Goal: Task Accomplishment & Management: Complete application form

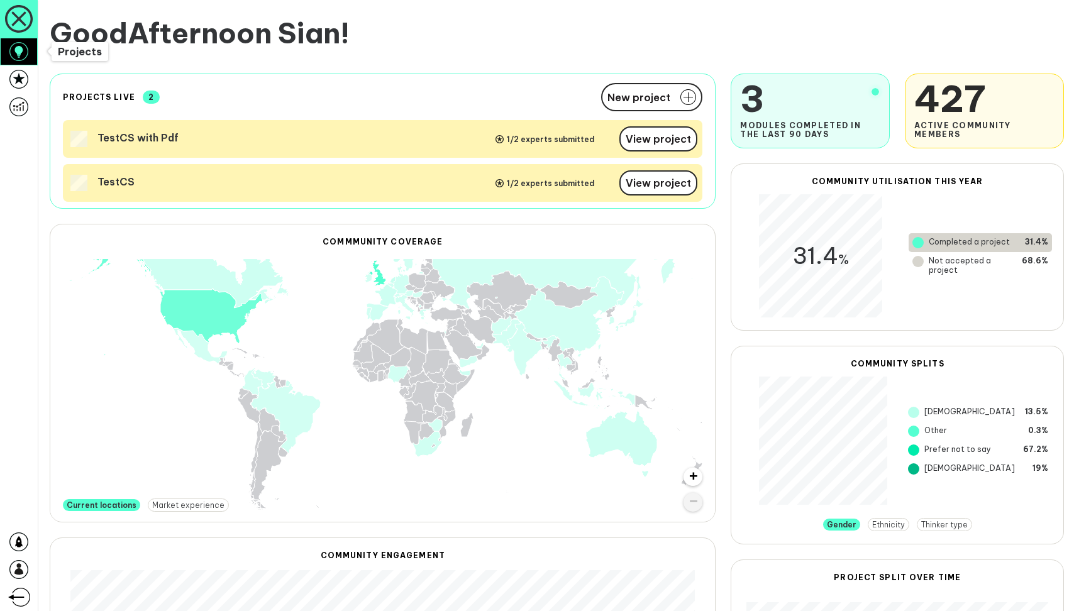
click at [19, 54] on icon at bounding box center [19, 56] width 4 height 4
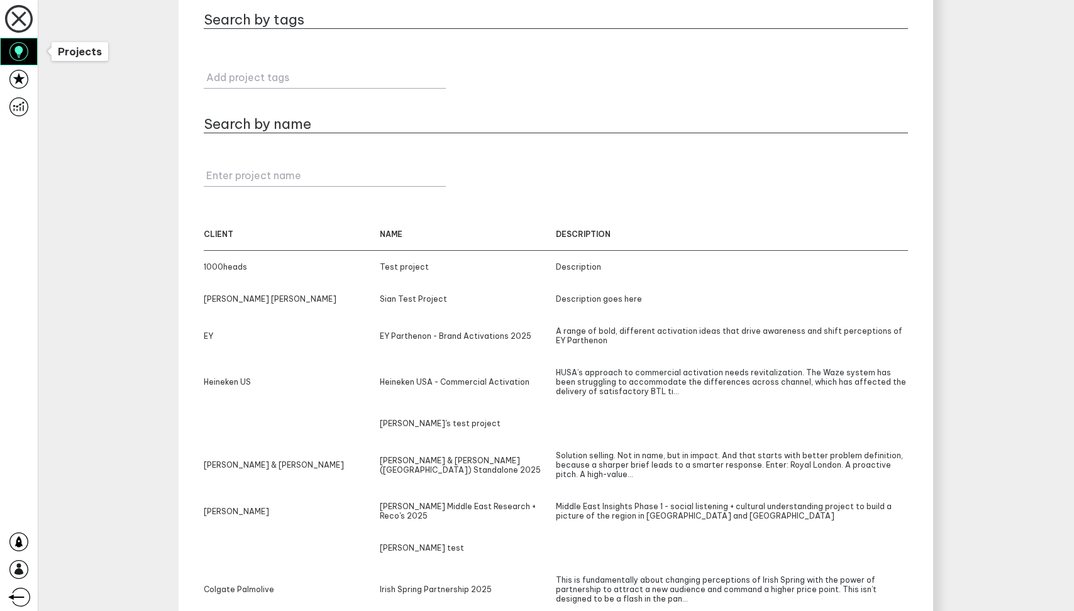
scroll to position [75, 0]
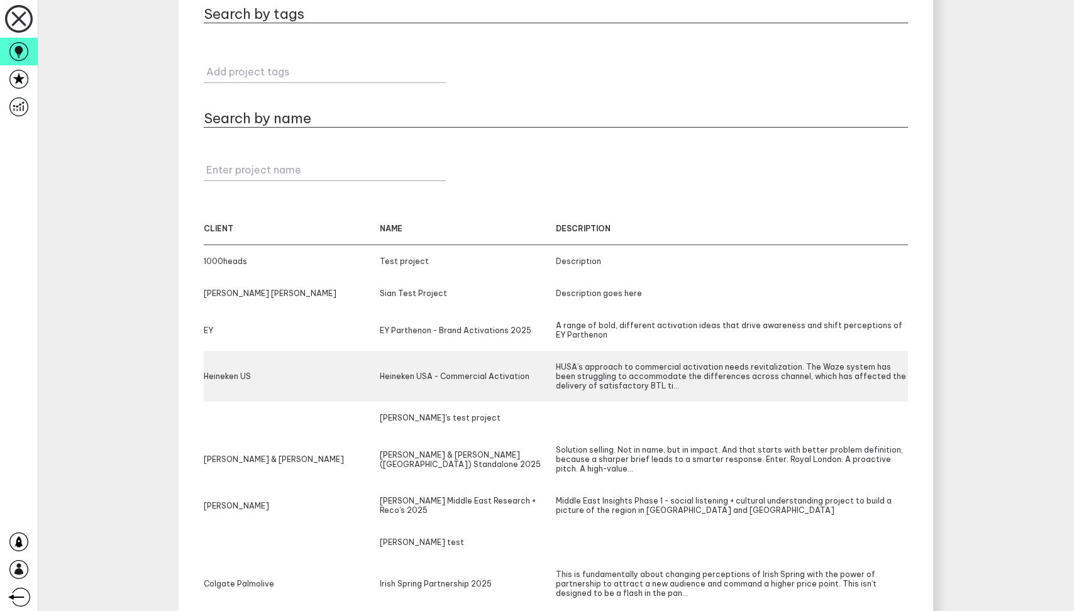
click at [282, 376] on div "Heineken US" at bounding box center [292, 376] width 176 height 28
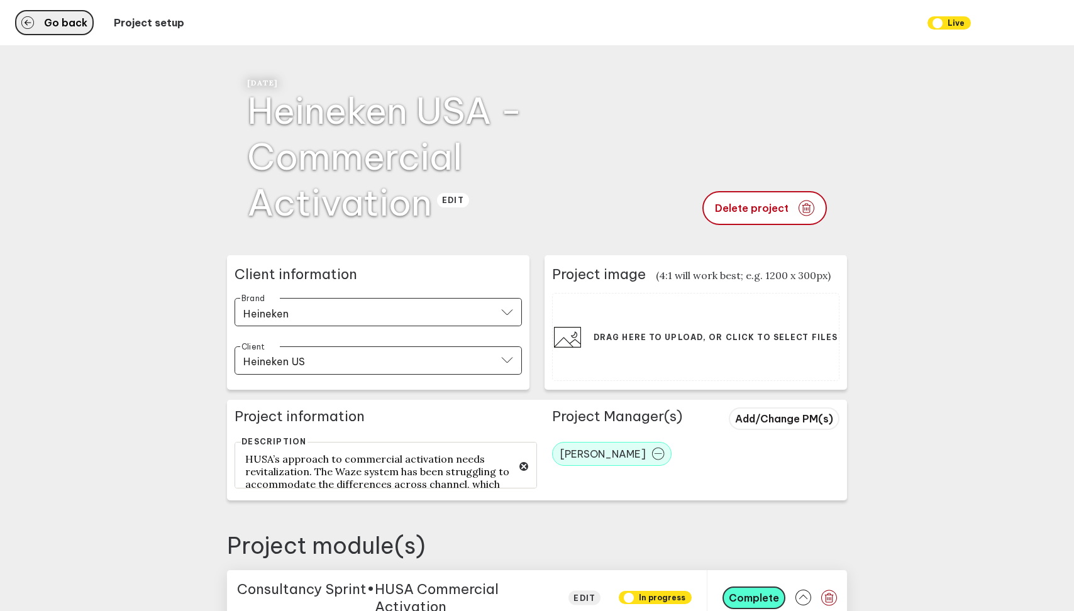
click at [72, 20] on span "Go back" at bounding box center [65, 23] width 43 height 10
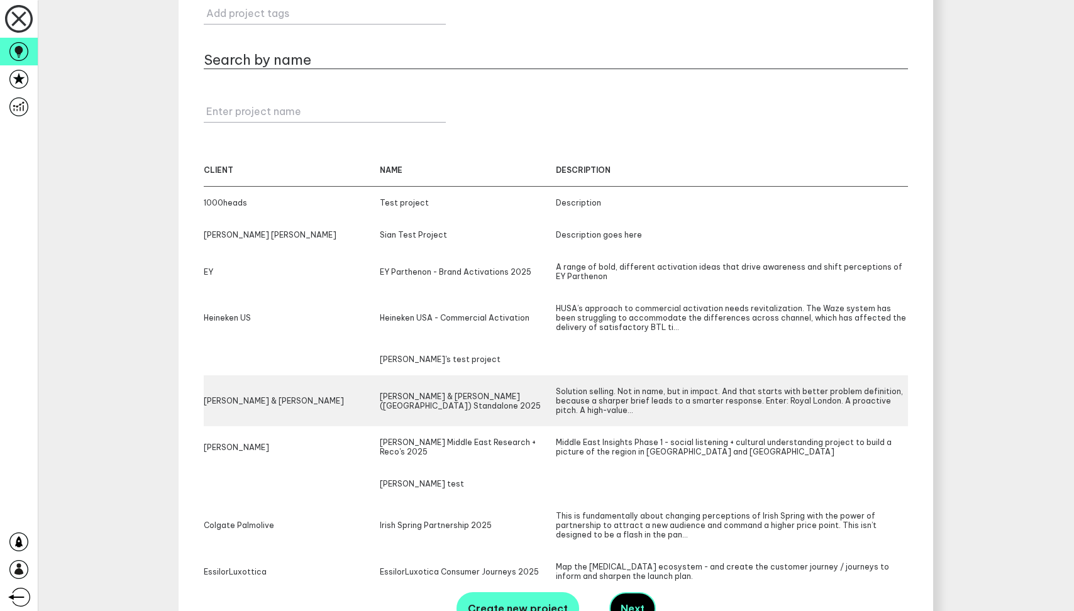
scroll to position [160, 0]
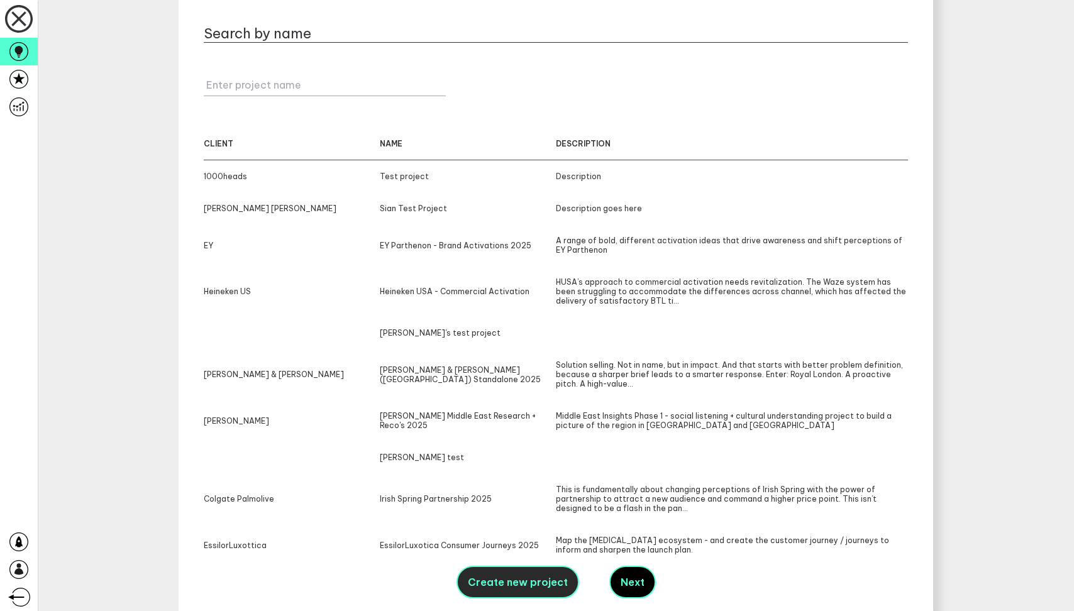
click at [536, 591] on button "Create new project" at bounding box center [518, 582] width 123 height 33
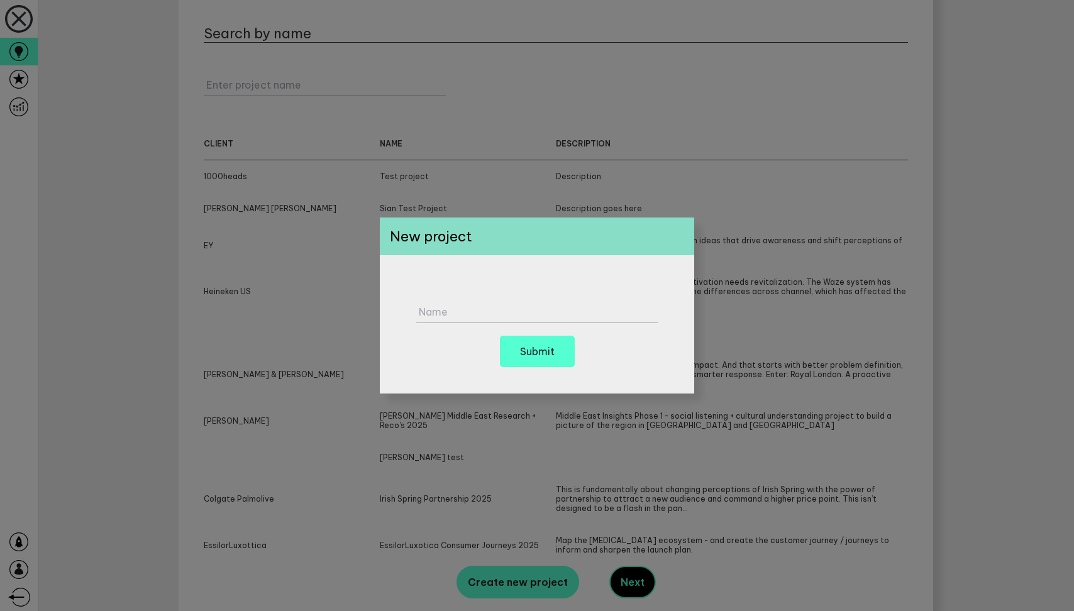
click at [467, 316] on label "Name" at bounding box center [540, 312] width 242 height 13
click at [467, 316] on input "Name" at bounding box center [537, 306] width 242 height 35
type input "Test new project"
click at [497, 270] on div "Test new project Name Submit" at bounding box center [537, 324] width 315 height 138
click at [538, 349] on h6 "Submit" at bounding box center [537, 352] width 35 height 10
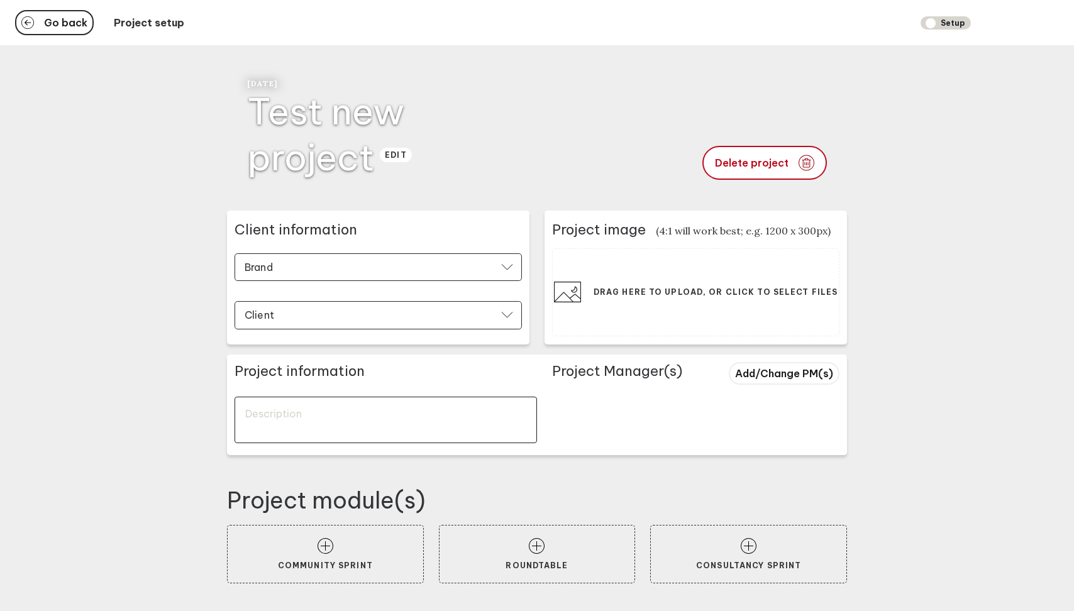
click at [418, 413] on textarea at bounding box center [386, 420] width 303 height 47
type textarea "Test"
click at [754, 367] on span "Add/Change PM(s)" at bounding box center [784, 373] width 98 height 13
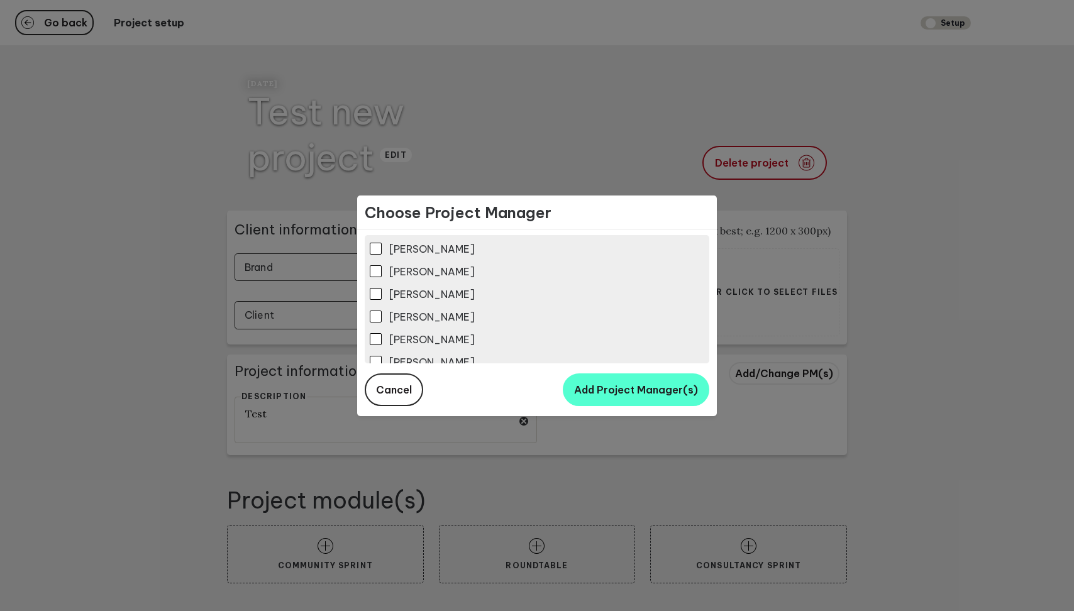
click at [387, 310] on label "[PERSON_NAME]" at bounding box center [537, 312] width 335 height 23
click at [382, 311] on input "[PERSON_NAME]" at bounding box center [376, 317] width 12 height 12
checkbox input "true"
click at [594, 399] on button "Add Project Manager(s)" at bounding box center [636, 390] width 147 height 33
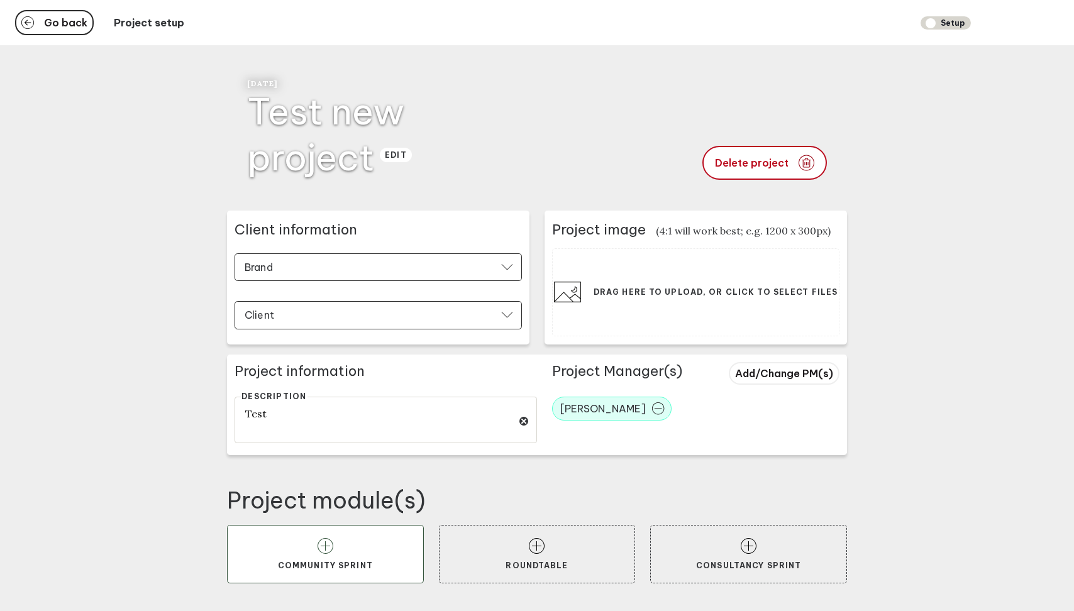
click at [320, 546] on icon at bounding box center [326, 546] width 16 height 16
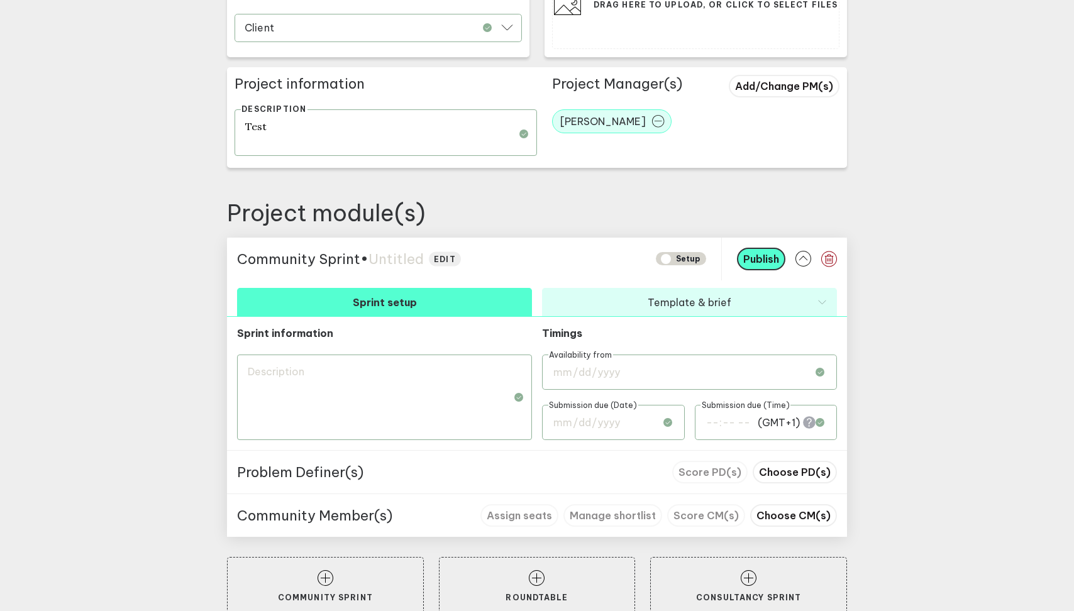
scroll to position [312, 0]
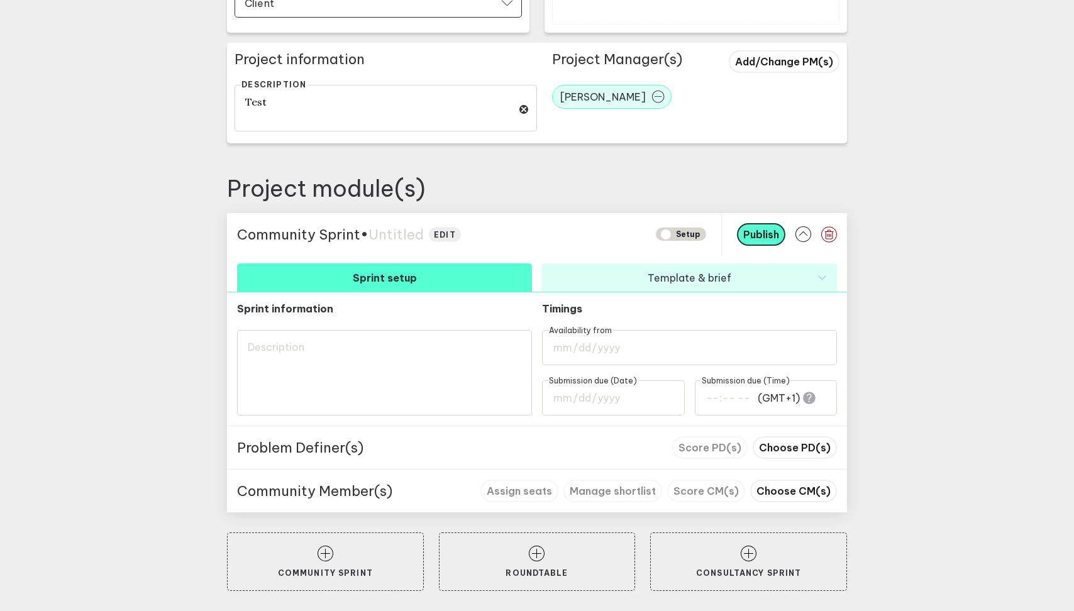
click at [412, 230] on span "Untitled" at bounding box center [396, 235] width 55 height 18
type textarea "C"
type textarea "CS"
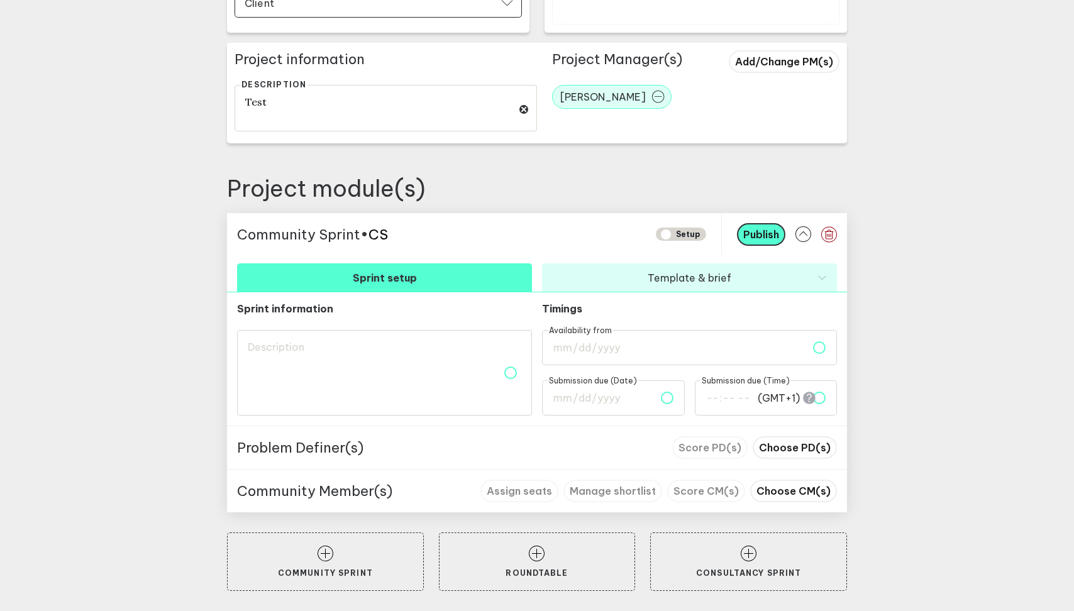
type textarea "CS1"
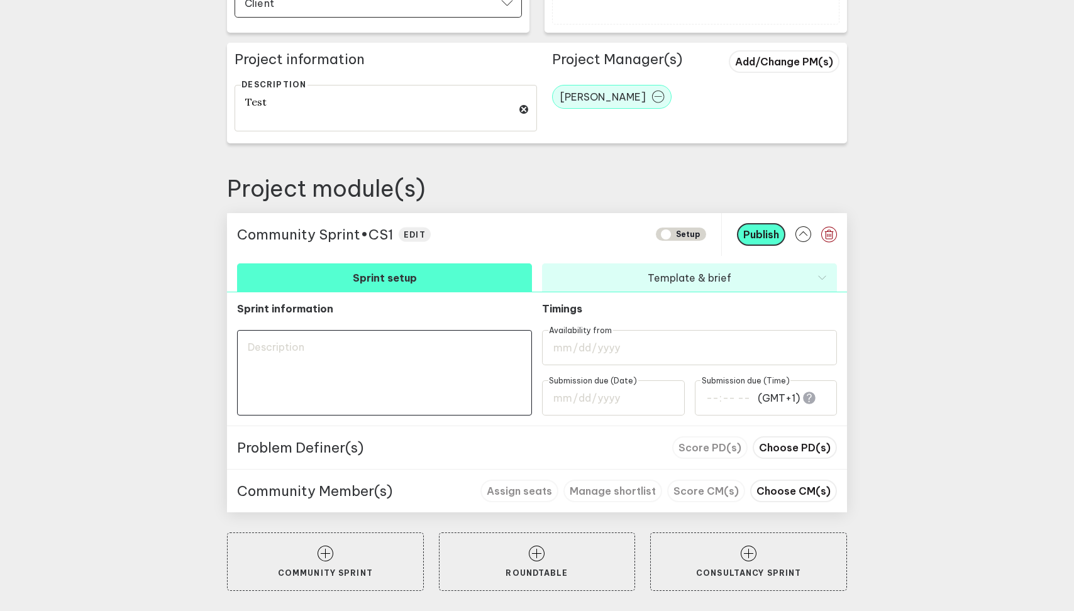
click at [303, 352] on textarea at bounding box center [384, 373] width 295 height 86
type textarea "T"
type textarea "Te"
type textarea "Tes"
type textarea "Test"
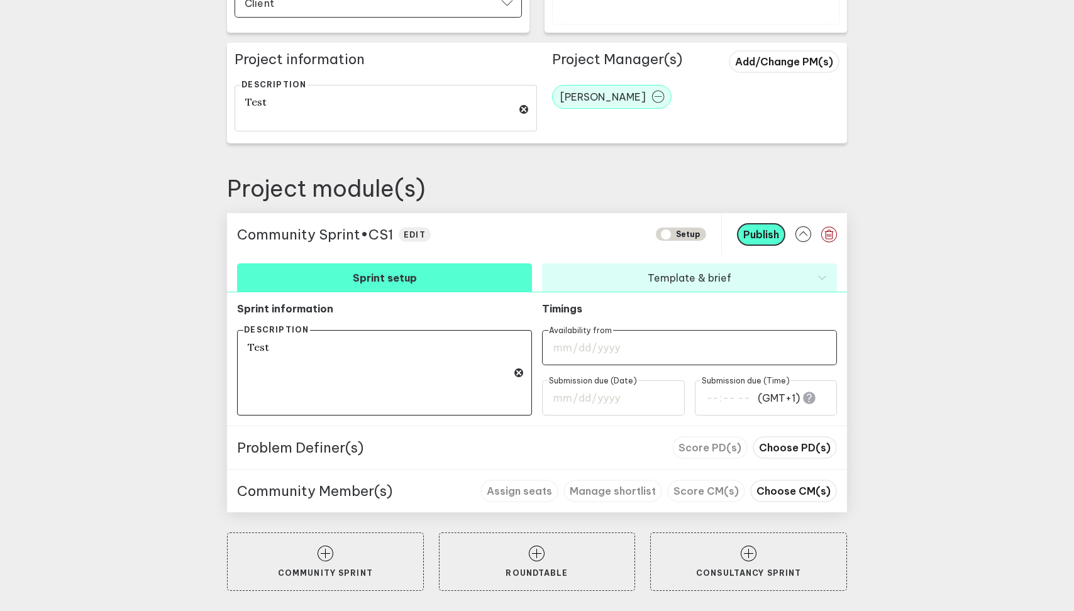
type textarea "Test"
click at [613, 357] on input "date" at bounding box center [689, 347] width 295 height 35
type input "[DATE]"
click at [604, 404] on input "date" at bounding box center [613, 398] width 143 height 35
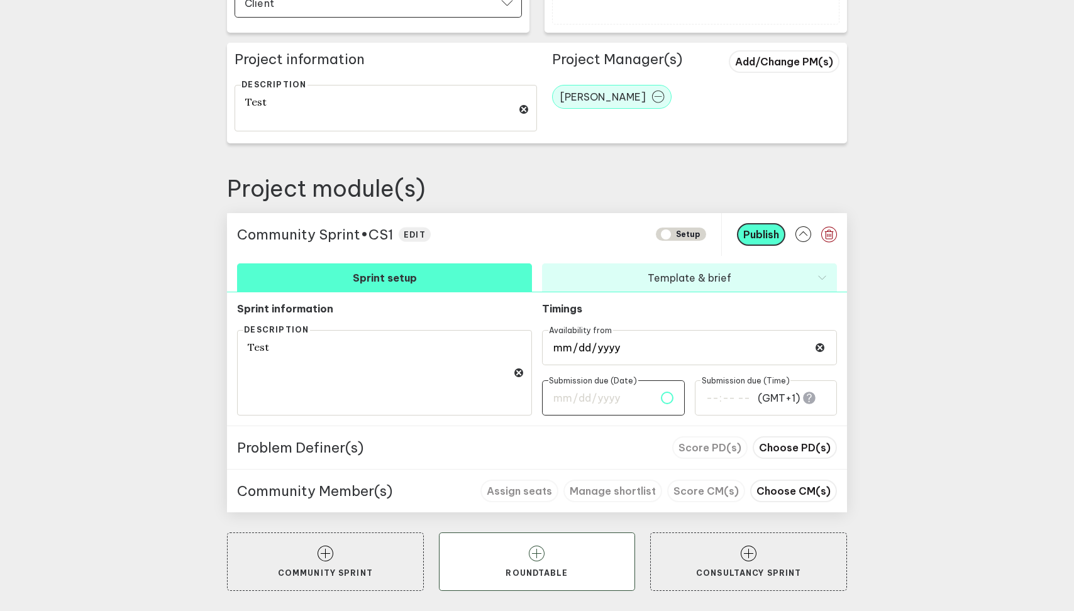
type input "[DATE]"
type input "00:00"
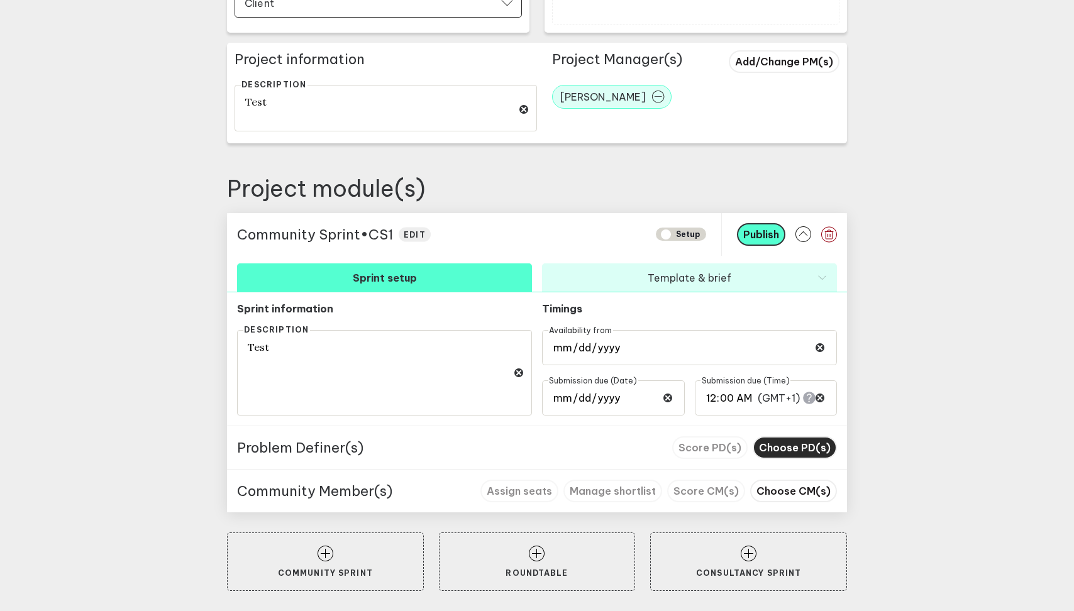
click at [792, 449] on span "Choose PD(s)" at bounding box center [795, 448] width 72 height 13
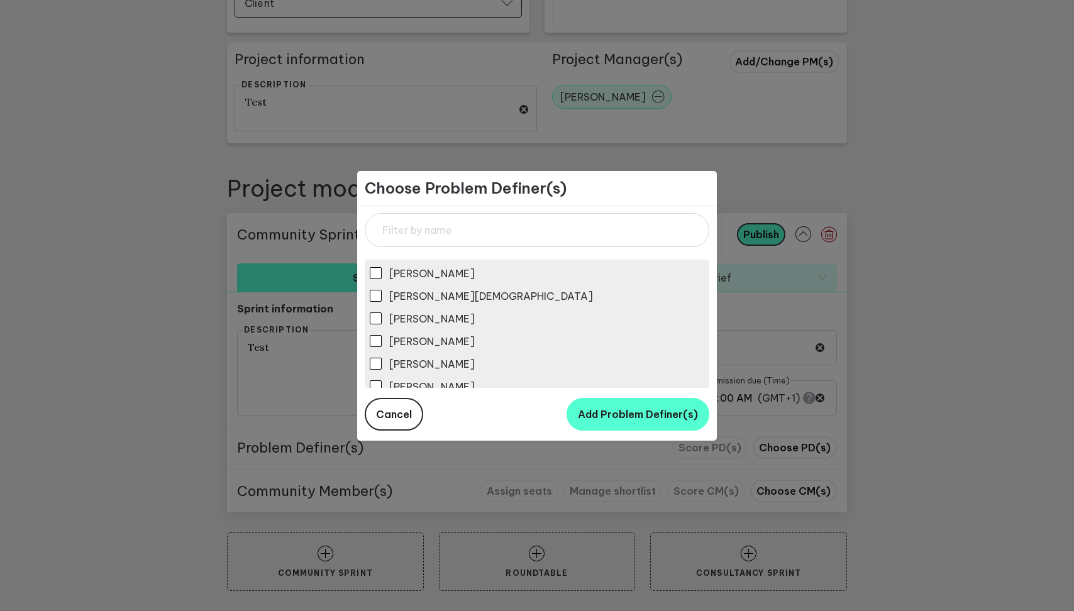
click at [418, 318] on span "[PERSON_NAME]" at bounding box center [432, 319] width 86 height 13
click at [382, 318] on input "[PERSON_NAME]" at bounding box center [376, 319] width 12 height 12
checkbox input "true"
click at [588, 415] on span "Add Problem Definer(s)" at bounding box center [638, 414] width 120 height 13
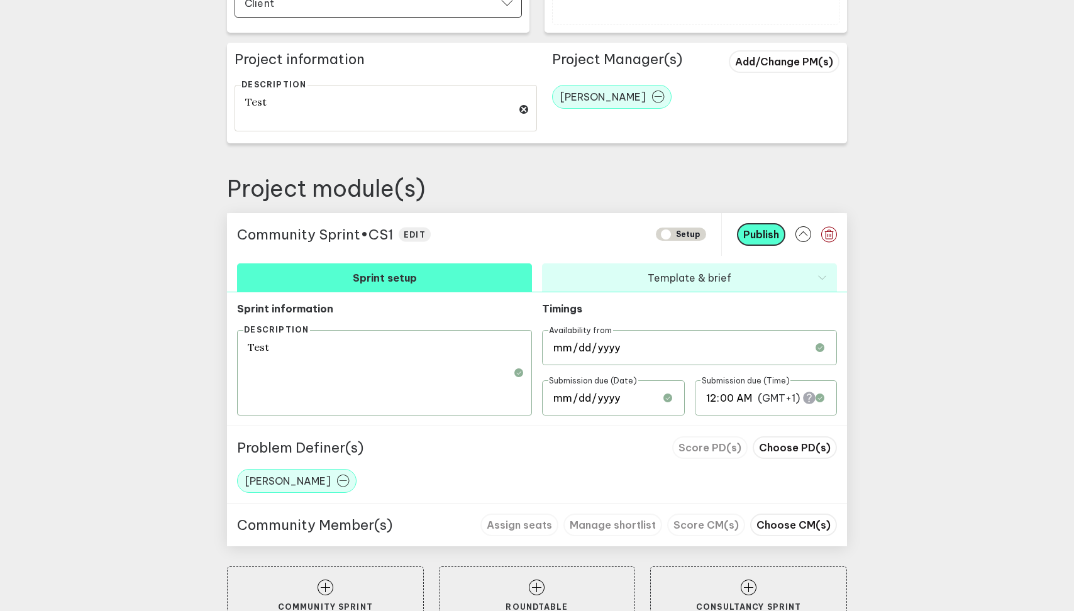
scroll to position [346, 0]
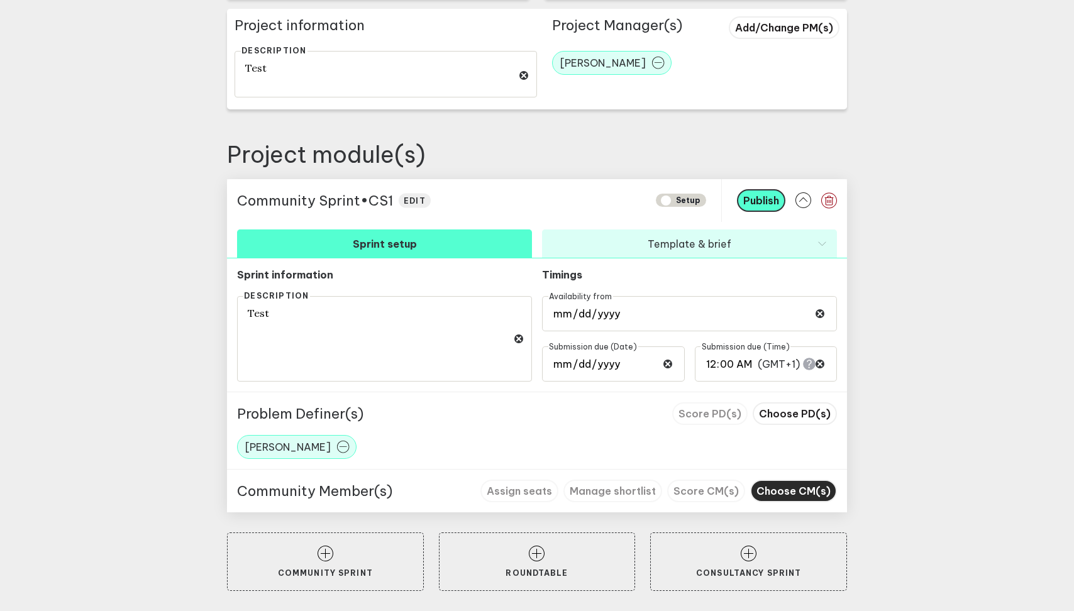
click at [808, 491] on span "Choose CM(s)" at bounding box center [794, 491] width 74 height 13
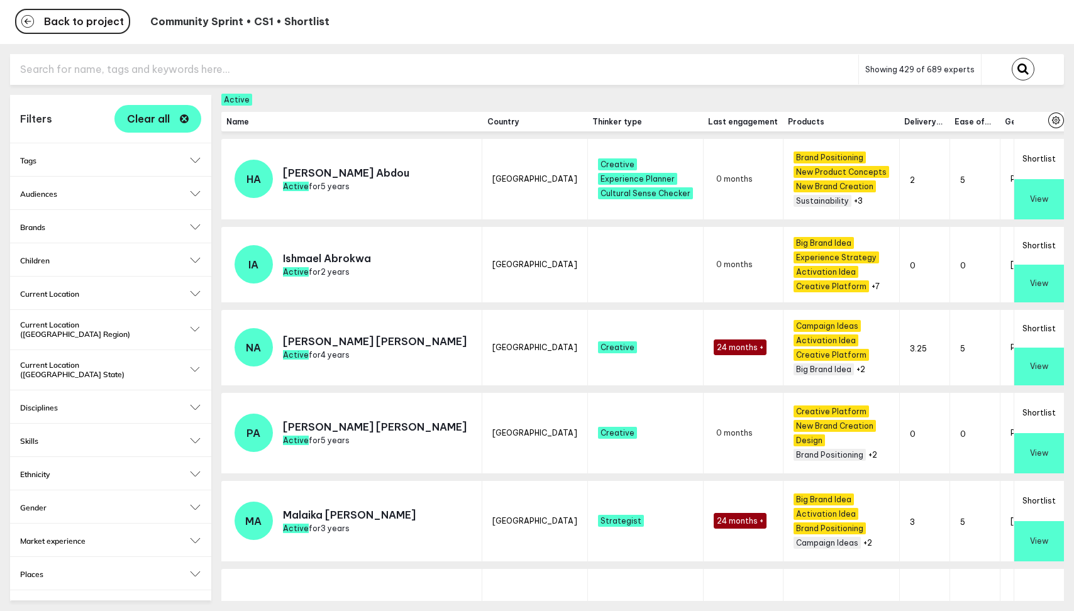
scroll to position [0, 11]
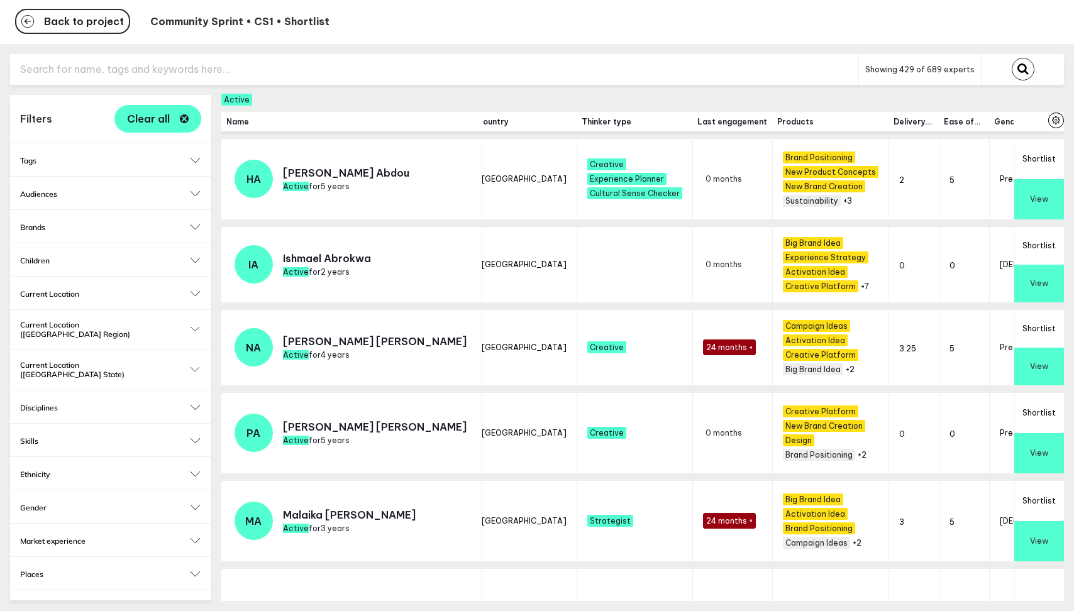
click at [1029, 155] on button "Shortlist" at bounding box center [1040, 159] width 50 height 40
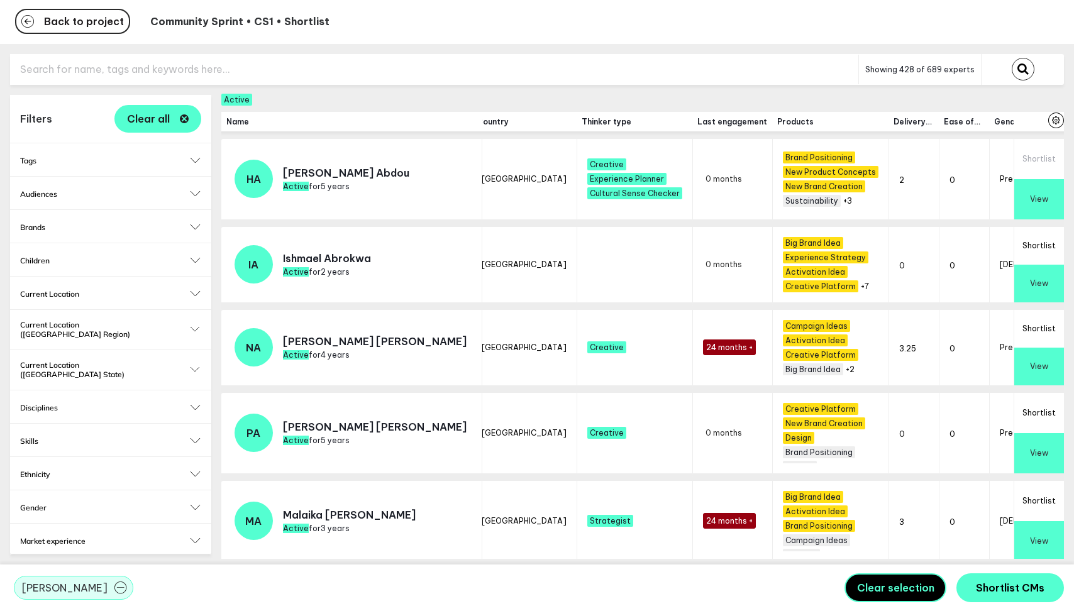
click at [1036, 236] on button "Shortlist" at bounding box center [1040, 246] width 50 height 38
click at [51, 28] on button "Back to project" at bounding box center [72, 21] width 115 height 25
